Goal: Task Accomplishment & Management: Complete application form

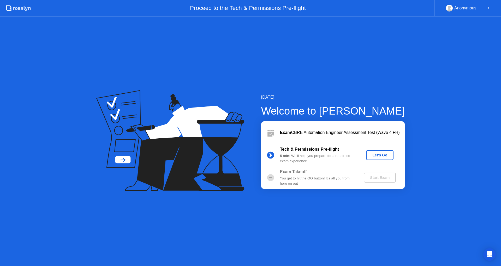
click at [384, 155] on div "Let's Go" at bounding box center [379, 155] width 23 height 4
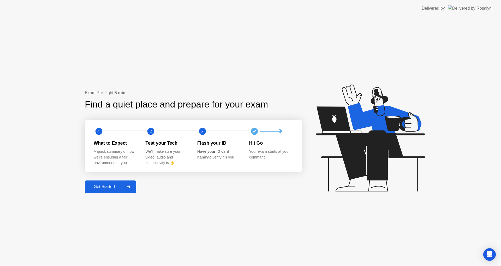
click at [104, 186] on div "Get Started" at bounding box center [104, 186] width 36 height 5
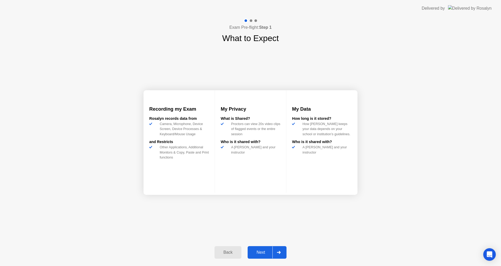
click at [263, 251] on div "Next" at bounding box center [260, 252] width 23 height 5
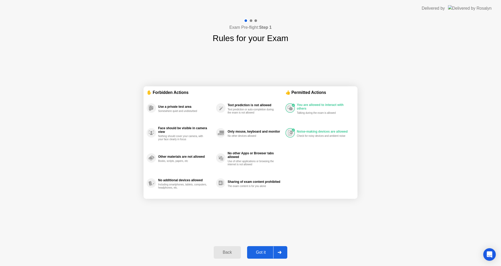
click at [263, 250] on div "Got it" at bounding box center [261, 252] width 25 height 5
select select "**********"
select select "*******"
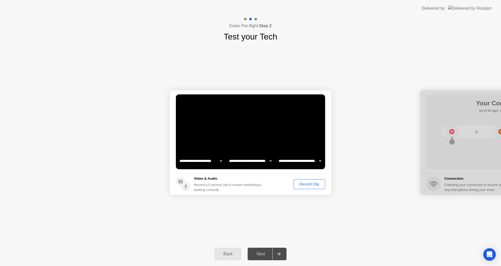
click at [301, 185] on div "Record Clip" at bounding box center [310, 184] width 28 height 4
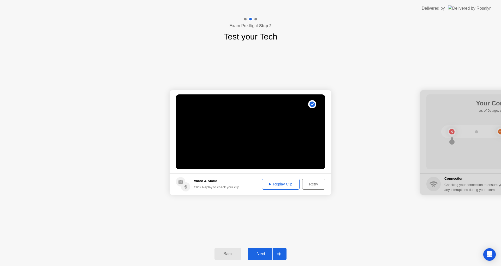
click at [281, 186] on div "Replay Clip" at bounding box center [281, 184] width 34 height 4
click at [274, 182] on div "Replay Clip" at bounding box center [281, 184] width 34 height 4
click at [277, 185] on div "Replay Clip" at bounding box center [281, 184] width 34 height 4
click at [270, 251] on div "Next" at bounding box center [260, 253] width 23 height 5
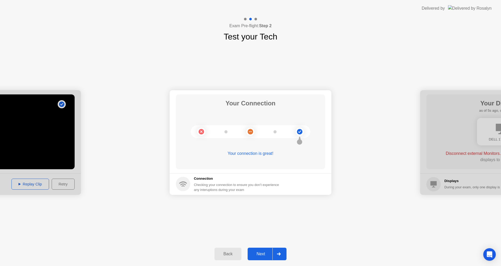
click at [262, 252] on div "Next" at bounding box center [260, 253] width 23 height 5
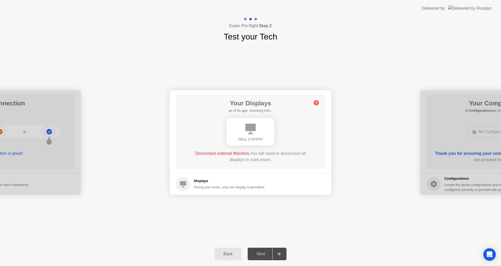
click at [262, 252] on div "Next" at bounding box center [260, 253] width 23 height 5
click at [262, 251] on div "Next" at bounding box center [260, 253] width 23 height 5
click at [285, 256] on div at bounding box center [279, 254] width 13 height 12
click at [283, 255] on div at bounding box center [279, 254] width 13 height 12
click at [231, 251] on div "Back" at bounding box center [228, 253] width 24 height 5
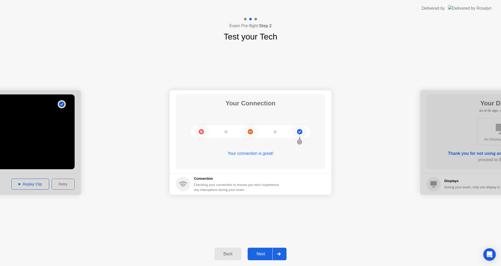
click at [231, 251] on div "Back" at bounding box center [228, 253] width 24 height 5
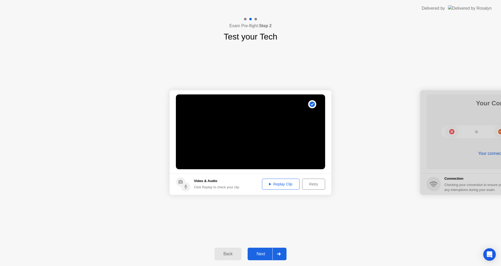
drag, startPoint x: 273, startPoint y: 247, endPoint x: 269, endPoint y: 249, distance: 5.1
click at [274, 247] on div "Back Next" at bounding box center [250, 254] width 501 height 24
click at [265, 253] on div "Next" at bounding box center [260, 253] width 23 height 5
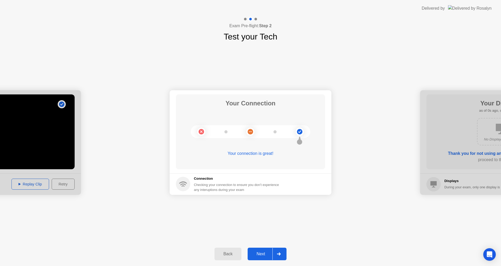
click at [265, 252] on div "Next" at bounding box center [260, 253] width 23 height 5
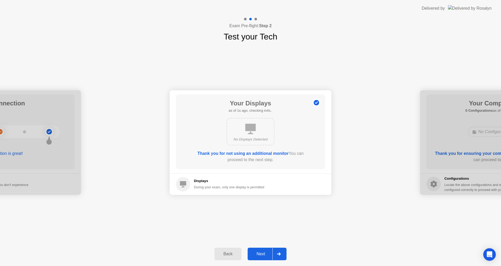
click at [267, 254] on div "Next" at bounding box center [260, 253] width 23 height 5
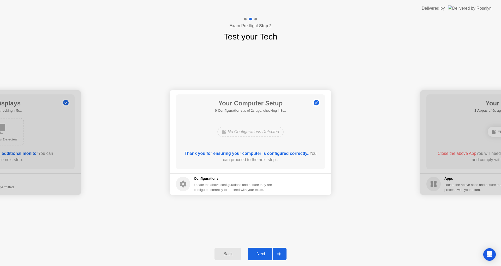
click at [263, 254] on div "Next" at bounding box center [260, 253] width 23 height 5
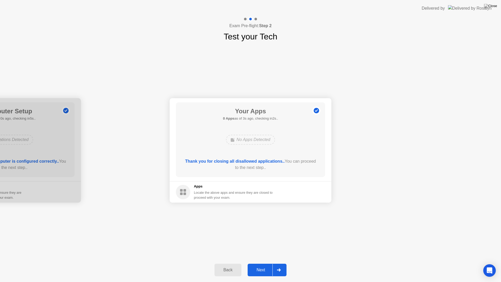
click at [268, 265] on div "Next" at bounding box center [260, 270] width 23 height 5
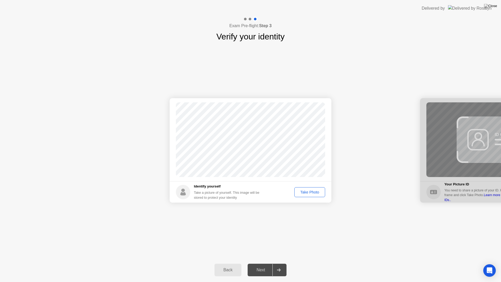
click at [315, 192] on div "Take Photo" at bounding box center [309, 192] width 27 height 4
click at [311, 192] on div "Retake" at bounding box center [313, 192] width 20 height 4
click at [302, 192] on div "Take Photo" at bounding box center [309, 192] width 27 height 4
click at [264, 265] on div "Next" at bounding box center [260, 270] width 23 height 5
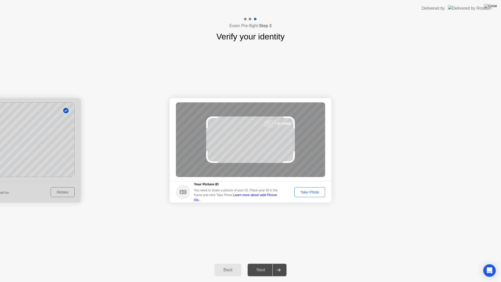
click at [308, 197] on footer "Your Picture ID You need to share a picture of your ID. Place your ID in the fr…" at bounding box center [251, 191] width 162 height 21
click at [308, 194] on div "Take Photo" at bounding box center [309, 192] width 27 height 4
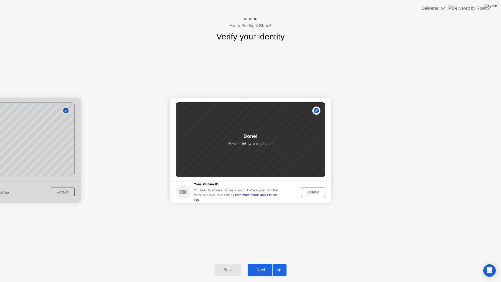
click at [263, 265] on div "Next" at bounding box center [260, 270] width 23 height 5
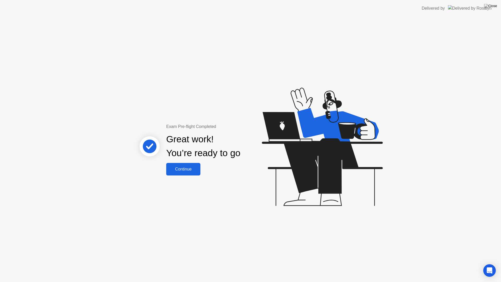
click at [194, 168] on div "Continue" at bounding box center [183, 169] width 31 height 5
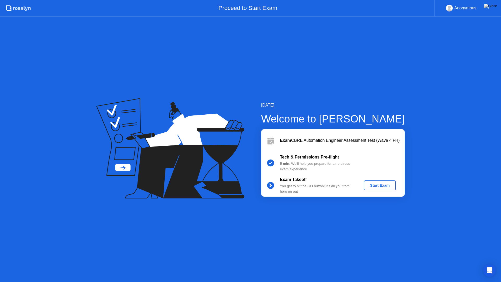
click at [378, 183] on div "Start Exam" at bounding box center [380, 185] width 28 height 4
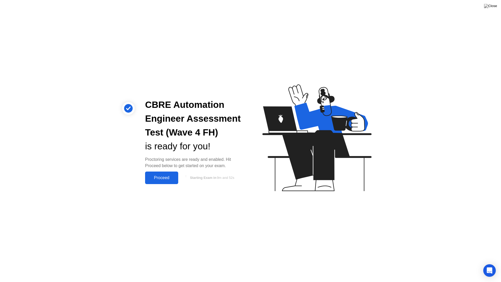
click at [161, 179] on div "Proceed" at bounding box center [162, 177] width 30 height 5
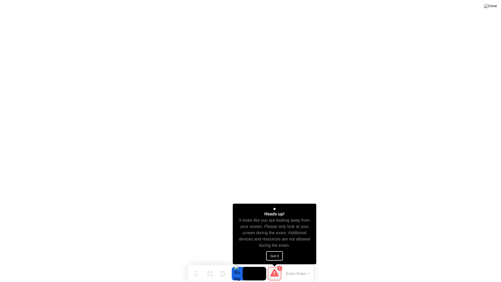
click at [278, 257] on button "Got it" at bounding box center [274, 255] width 17 height 9
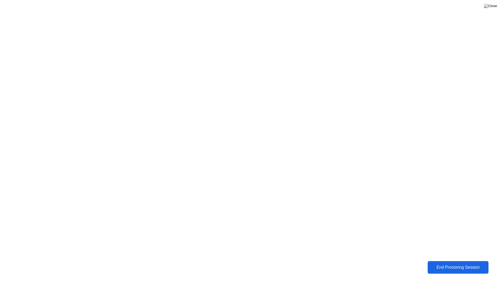
click at [459, 263] on button "End Proctoring Session" at bounding box center [458, 267] width 61 height 13
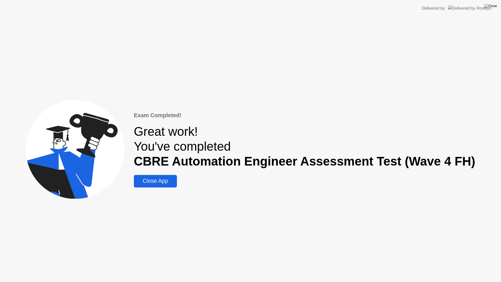
click at [154, 182] on div "Close App" at bounding box center [156, 181] width 40 height 7
